Goal: Information Seeking & Learning: Learn about a topic

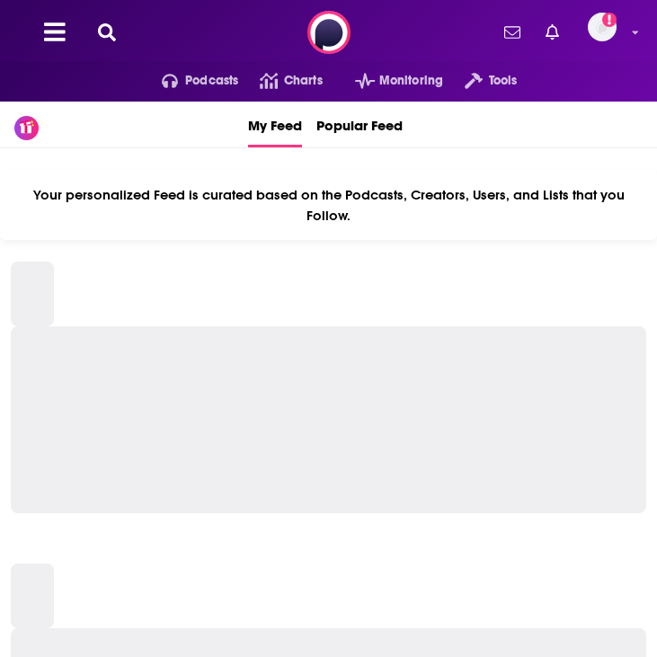
click at [252, 20] on div "Podcasts Charts Monitoring Tools For Business For Podcasters More Add a profile…" at bounding box center [328, 32] width 657 height 65
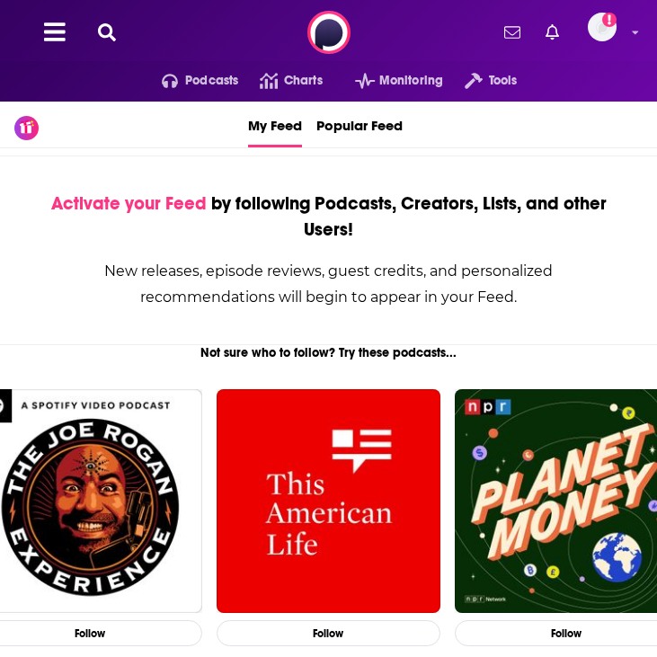
click at [113, 30] on icon at bounding box center [107, 32] width 18 height 18
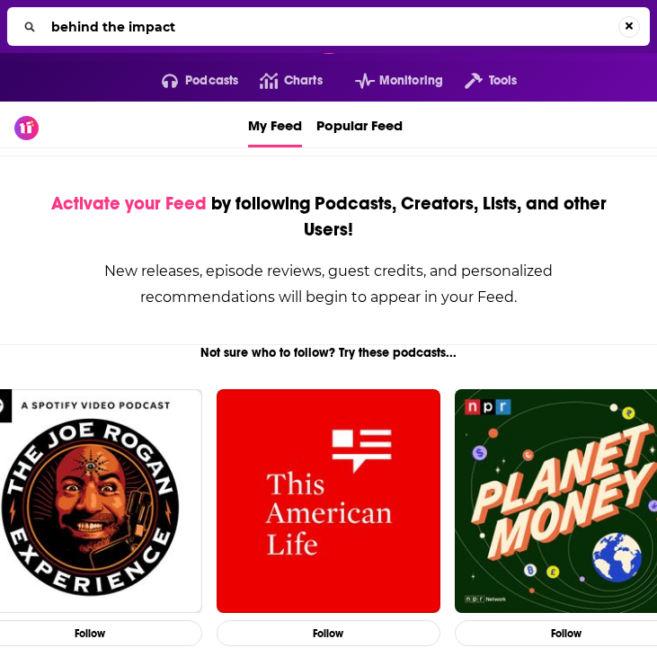
type input "behind the impact"
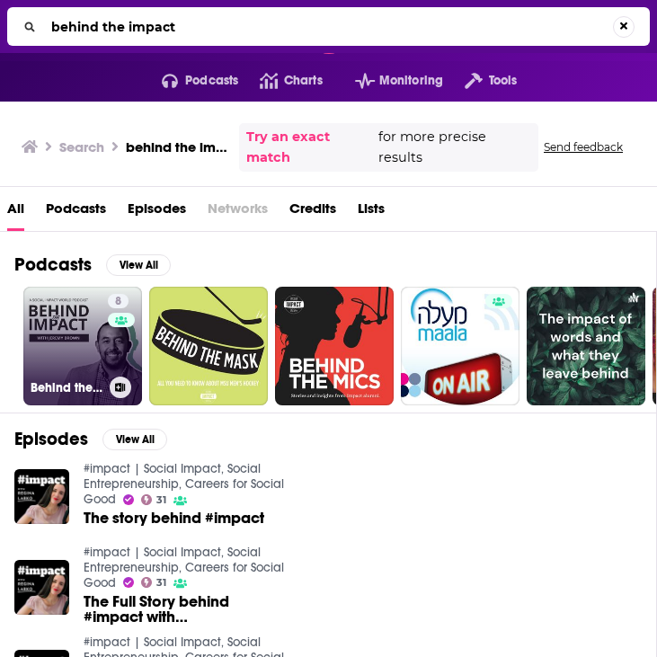
click at [75, 359] on link "8 Behind the Impact" at bounding box center [82, 346] width 119 height 119
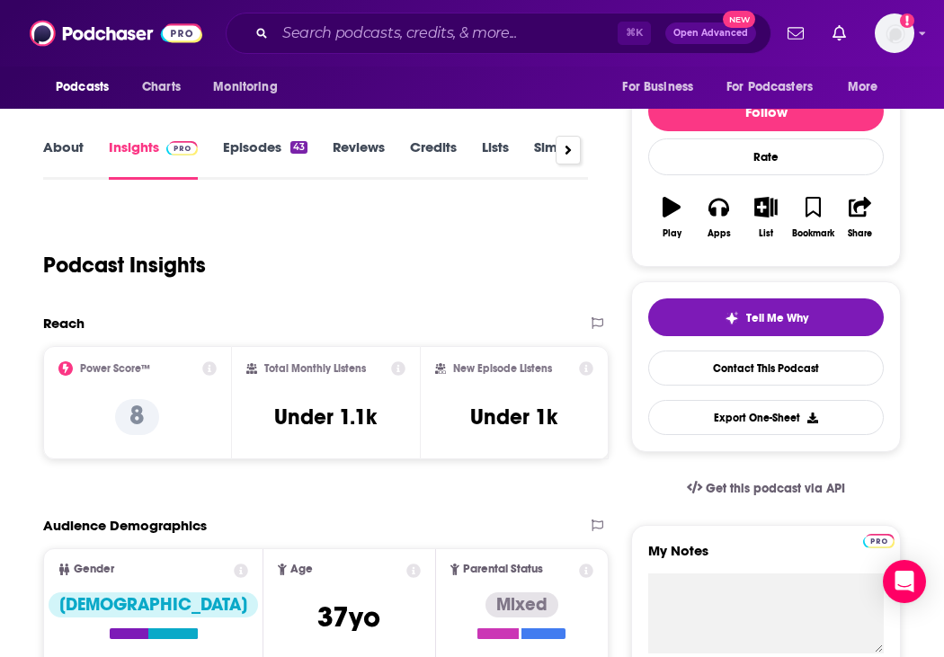
scroll to position [134, 0]
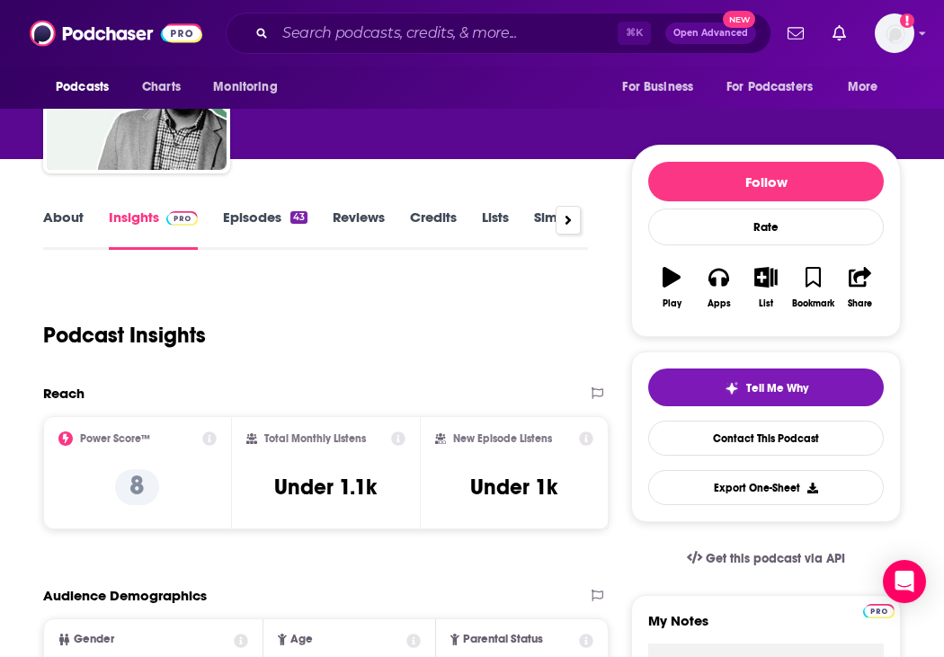
click at [398, 439] on icon at bounding box center [398, 438] width 14 height 14
click at [353, 492] on h3 "Under 1.1k" at bounding box center [325, 487] width 102 height 27
click at [337, 479] on h3 "Under 1.1k" at bounding box center [325, 487] width 102 height 27
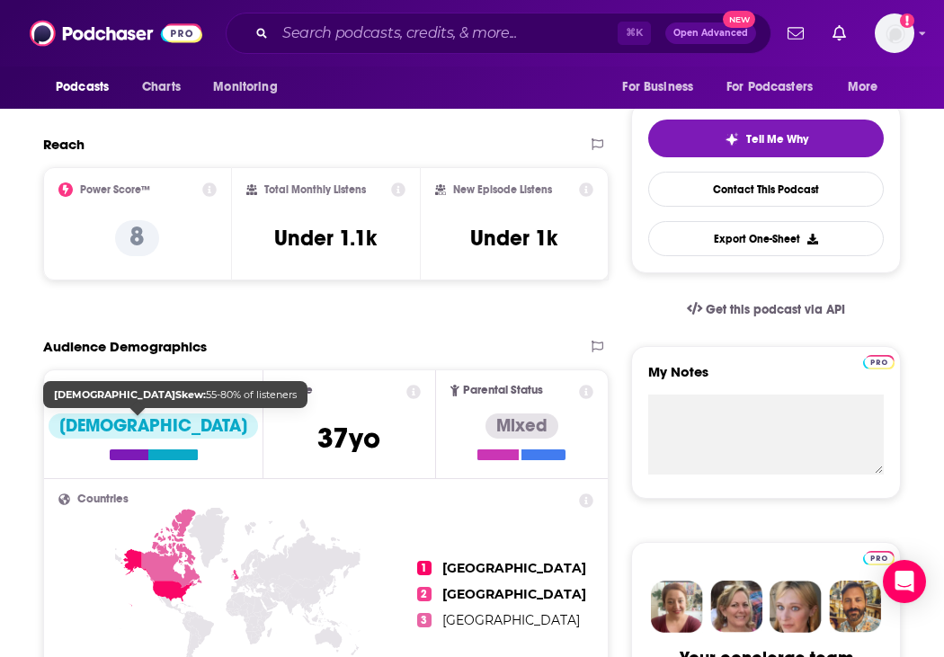
scroll to position [0, 0]
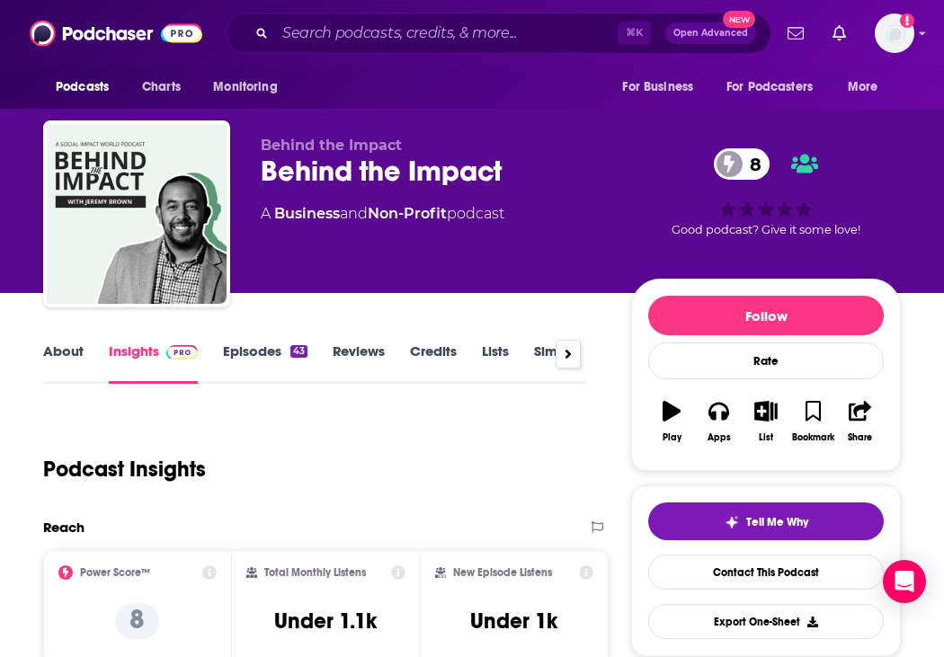
click at [63, 368] on link "About" at bounding box center [63, 362] width 40 height 41
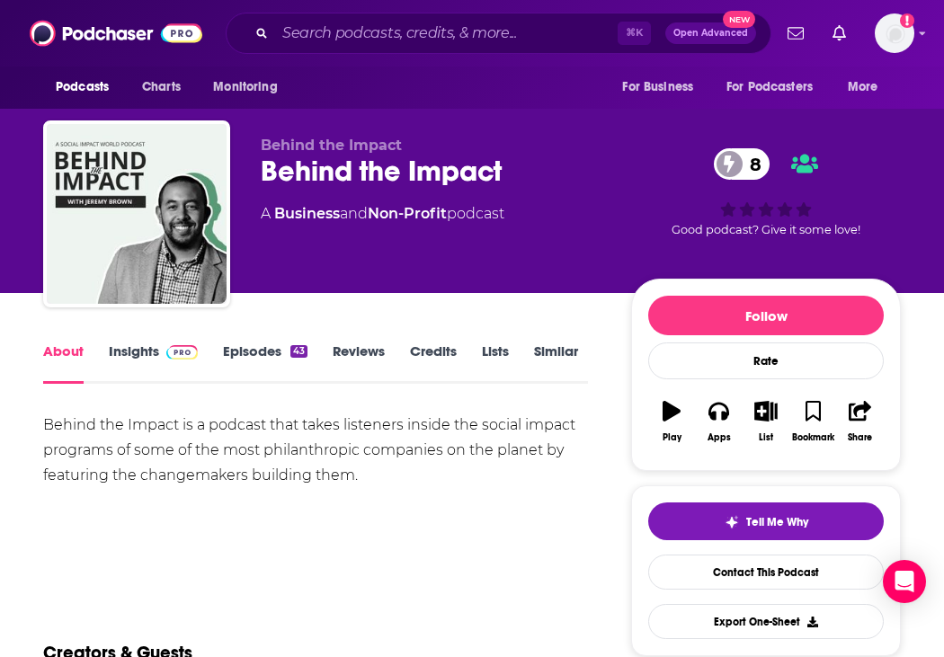
click at [245, 360] on link "Episodes 43" at bounding box center [265, 362] width 84 height 41
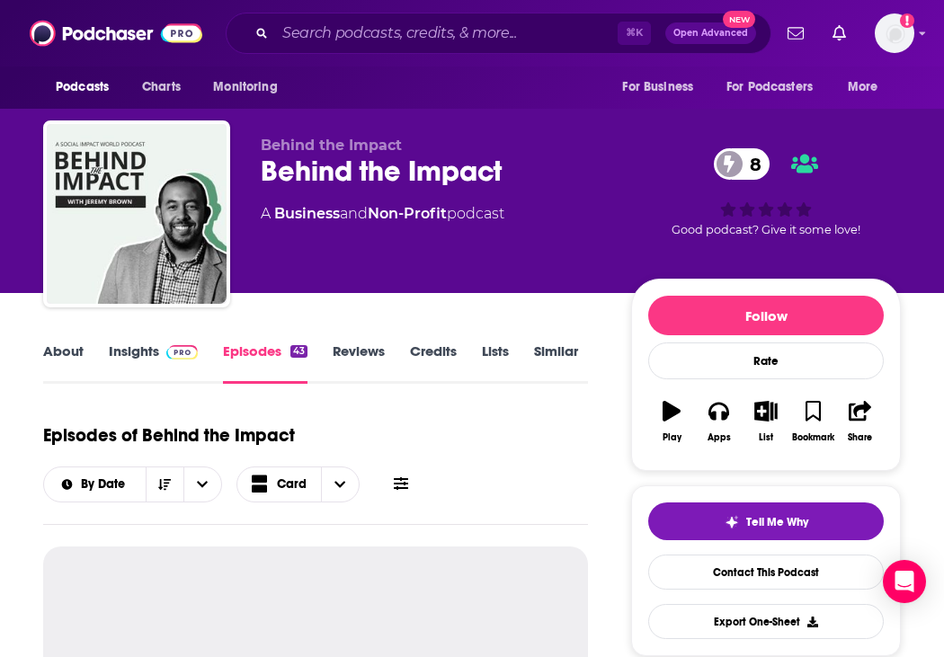
click at [361, 351] on link "Reviews" at bounding box center [358, 362] width 52 height 41
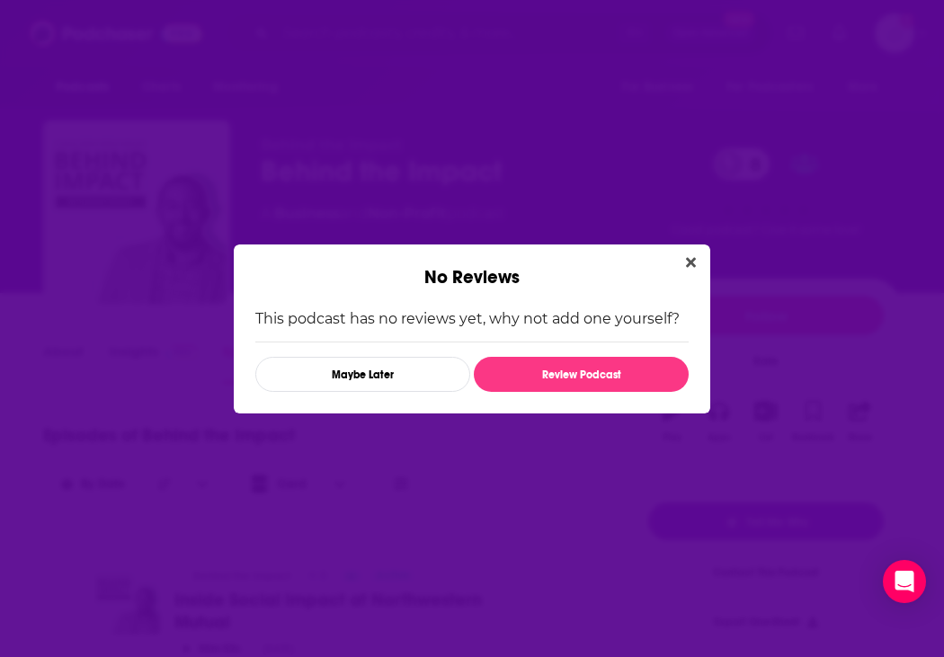
click at [656, 276] on div "No Reviews" at bounding box center [472, 266] width 476 height 44
click at [656, 261] on button "Close" at bounding box center [690, 263] width 24 height 22
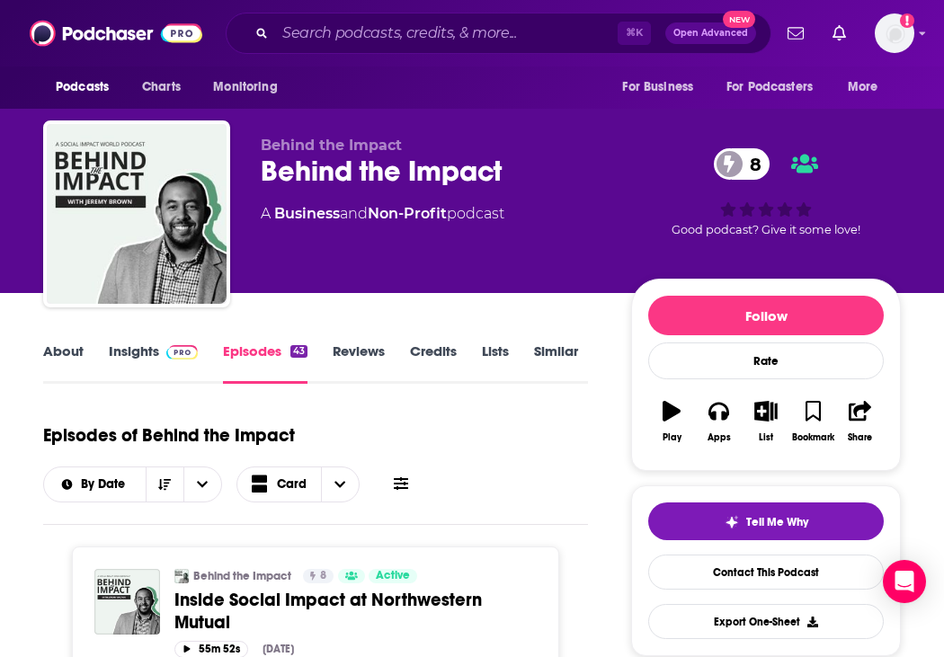
click at [424, 344] on link "Credits" at bounding box center [433, 362] width 47 height 41
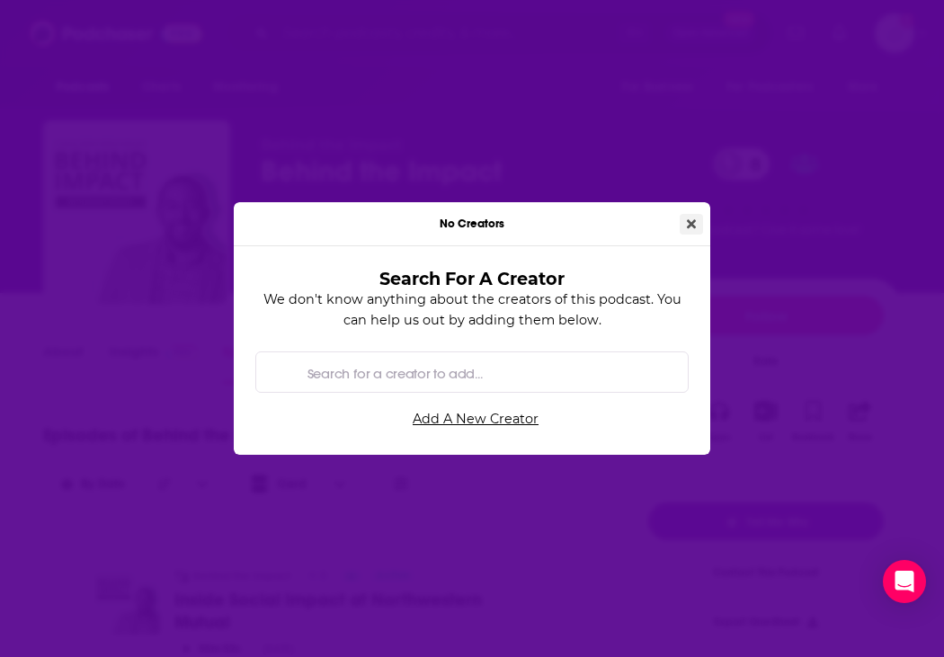
click at [656, 218] on button "Close" at bounding box center [690, 224] width 23 height 21
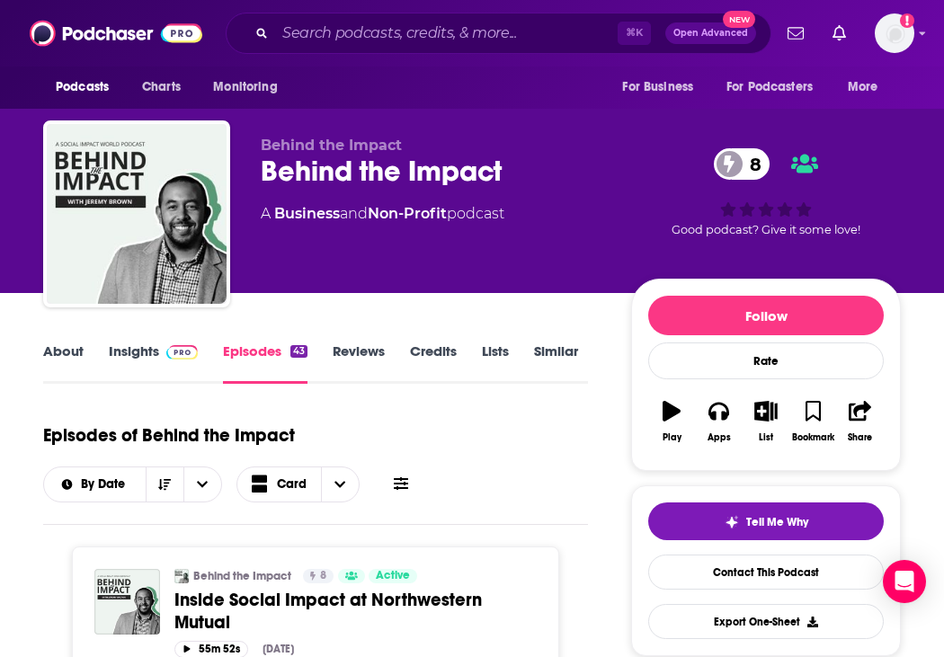
click at [503, 350] on link "Lists" at bounding box center [495, 362] width 27 height 41
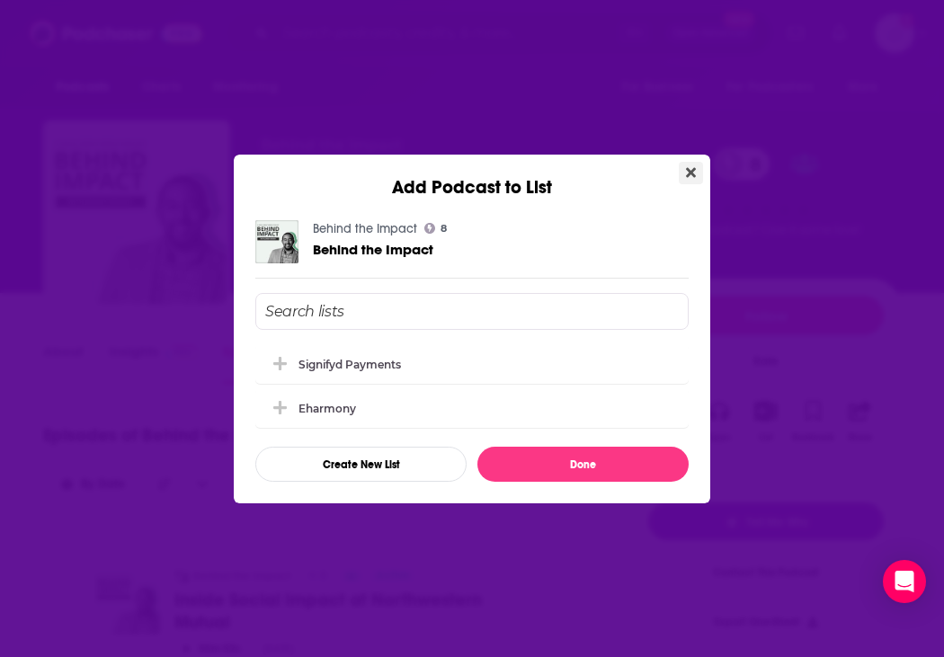
click at [656, 177] on icon "Close" at bounding box center [691, 172] width 10 height 14
